Goal: Task Accomplishment & Management: Manage account settings

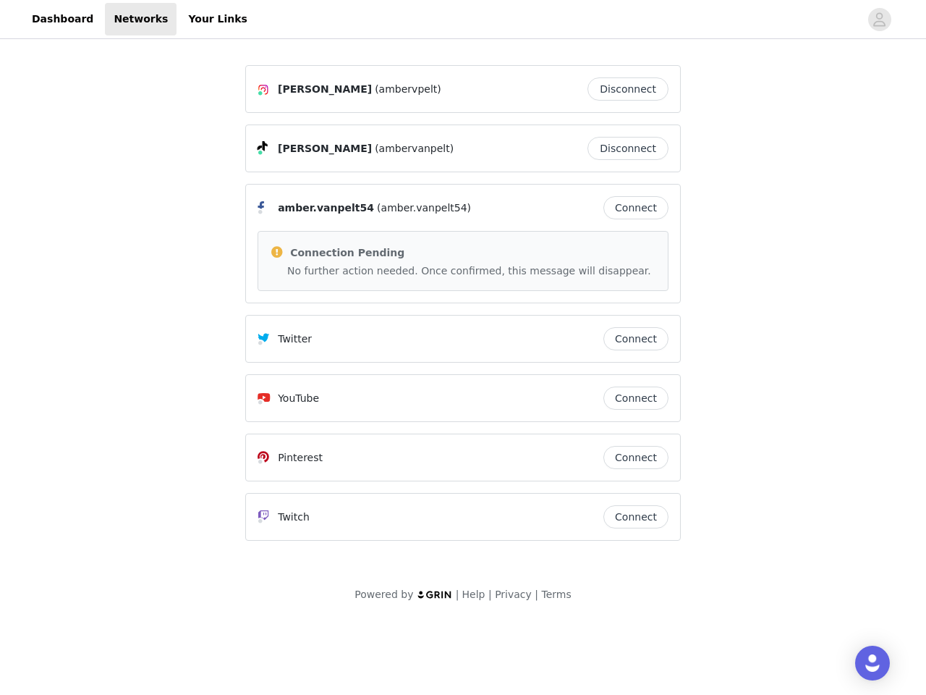
click at [463, 310] on div "[PERSON_NAME] (ambervpelt) Disconnect [PERSON_NAME] (ambervanpelt) Disconnect […" at bounding box center [463, 302] width 436 height 475
click at [463, 20] on div at bounding box center [558, 19] width 604 height 33
click at [880, 20] on icon "avatar" at bounding box center [880, 19] width 14 height 23
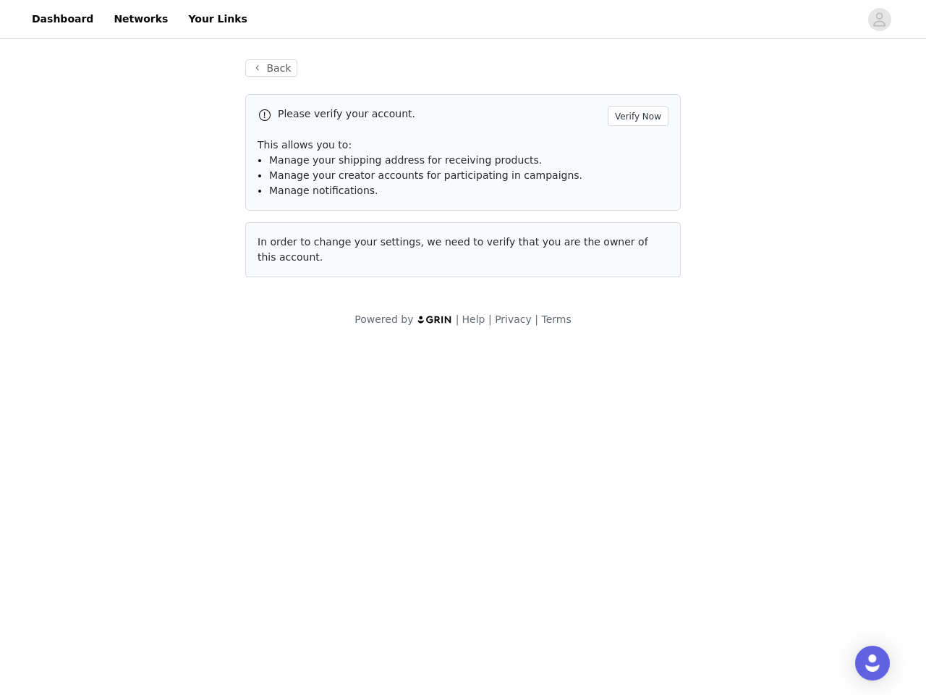
click at [632, 148] on p "This allows you to:" at bounding box center [463, 145] width 411 height 15
click at [636, 208] on div "Please verify your account. Verify Now This allows you to: Manage your shipping…" at bounding box center [463, 152] width 436 height 117
click at [636, 339] on body "Dashboard Networks Your Links Back Please verify your account. Verify Now This …" at bounding box center [463, 347] width 926 height 695
click at [636, 398] on body "Dashboard Networks Your Links Back Please verify your account. Verify Now This …" at bounding box center [463, 347] width 926 height 695
